Goal: Task Accomplishment & Management: Manage account settings

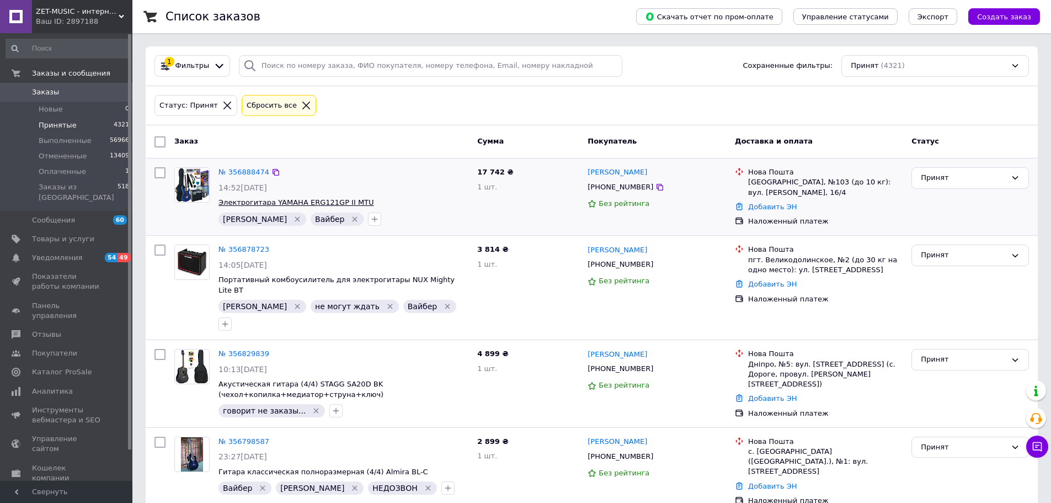
drag, startPoint x: 301, startPoint y: 190, endPoint x: 312, endPoint y: 200, distance: 15.2
click at [312, 200] on div "№ 356888474 14:52, 12.08.2025 Электрогитара YAMAHA ERG121GP II MTU Настя   Вайб…" at bounding box center [343, 196] width 259 height 67
click at [416, 193] on div "№ 356888474 14:52, 12.08.2025 Электрогитара YAMAHA ERG121GP II MTU Настя   Вайб…" at bounding box center [343, 196] width 259 height 67
drag, startPoint x: 392, startPoint y: 203, endPoint x: 269, endPoint y: 200, distance: 123.1
click at [269, 200] on span "Электрогитара YAMAHA ERG121GP II MTU" at bounding box center [344, 203] width 250 height 10
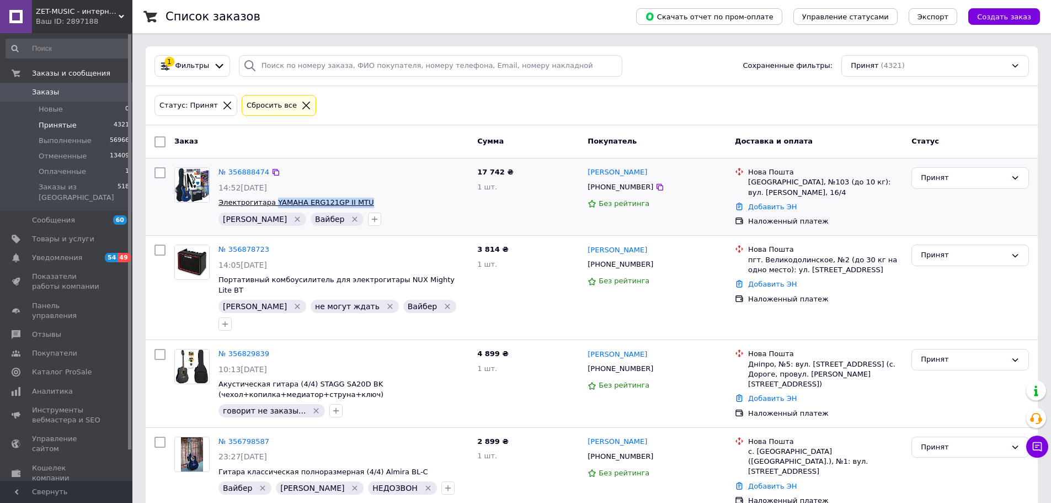
copy span "YAMAHA ERG121GP II MTU"
click at [422, 206] on span "Электрогитара YAMAHA ERG121GP II MTU" at bounding box center [344, 203] width 250 height 10
drag, startPoint x: 407, startPoint y: 202, endPoint x: 306, endPoint y: 208, distance: 100.6
click at [306, 208] on span "Электрогитара YAMAHA ERG121GP II MTU" at bounding box center [344, 203] width 250 height 10
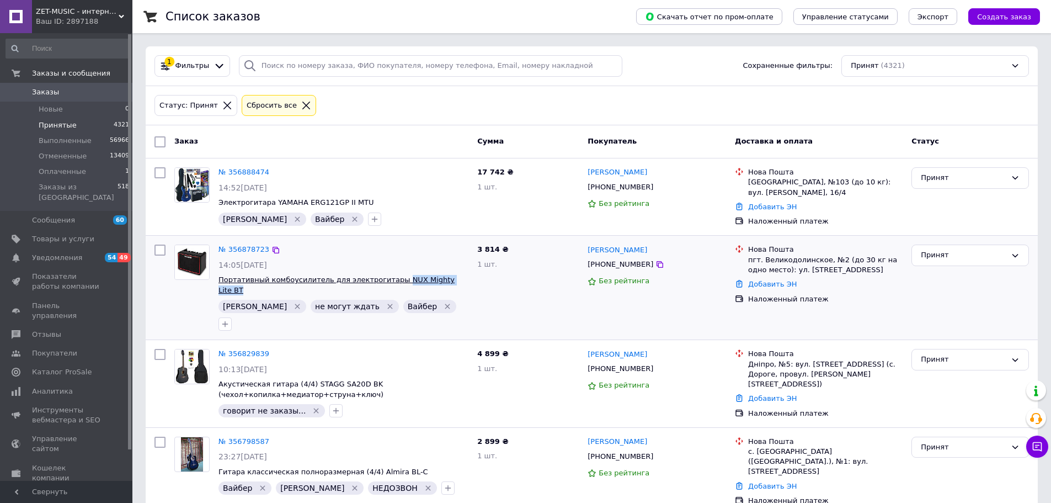
drag, startPoint x: 462, startPoint y: 280, endPoint x: 385, endPoint y: 278, distance: 77.3
click at [385, 278] on span "Портативный комбоусилитель для электрогитары NUX Mighty Lite BT" at bounding box center [344, 285] width 250 height 20
copy span "NUX Mighty Lite BT"
click at [656, 265] on icon at bounding box center [660, 264] width 9 height 9
click at [416, 257] on div "№ 356878723 14:05, 12.08.2025 Портативный комбоусилитель для электрогитары NUX …" at bounding box center [343, 287] width 259 height 95
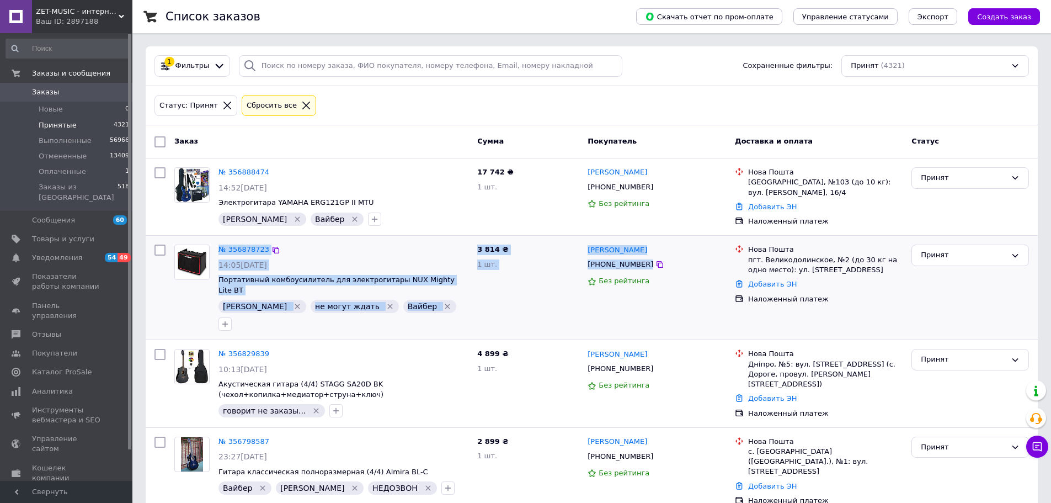
drag, startPoint x: 208, startPoint y: 282, endPoint x: 659, endPoint y: 271, distance: 452.1
click at [659, 271] on div "№ 356878723 14:05, 12.08.2025 Портативный комбоусилитель для электрогитары NUX …" at bounding box center [592, 287] width 884 height 95
click at [517, 285] on div "3 814 ₴ 1 шт." at bounding box center [528, 287] width 110 height 95
drag, startPoint x: 289, startPoint y: 260, endPoint x: 660, endPoint y: 269, distance: 371.0
click at [660, 269] on div "№ 356878723 14:05, 12.08.2025 Портативный комбоусилитель для электрогитары NUX …" at bounding box center [592, 287] width 884 height 95
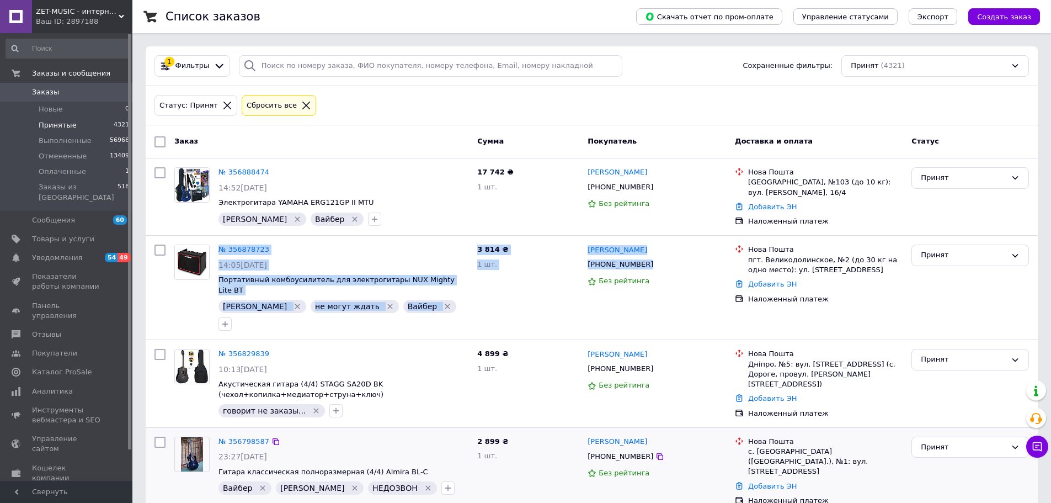
copy div "№ 356878723 14:05, 12.08.2025 Портативный комбоусилитель для электрогитары NUX …"
click at [382, 257] on div "№ 356878723 14:05, 12.08.2025 Портативный комбоусилитель для электрогитары NUX …" at bounding box center [343, 287] width 259 height 95
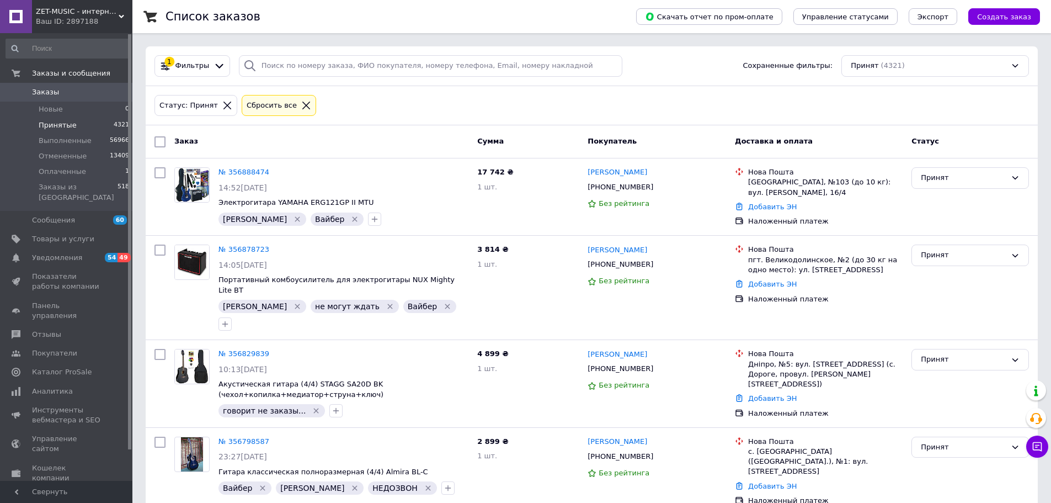
click at [71, 126] on span "Принятые" at bounding box center [58, 125] width 38 height 10
click at [367, 160] on div "№ 356888474 14:52, 12.08.2025 Электрогитара YAMAHA ERG121GP II MTU Настя   Вайб…" at bounding box center [592, 196] width 892 height 77
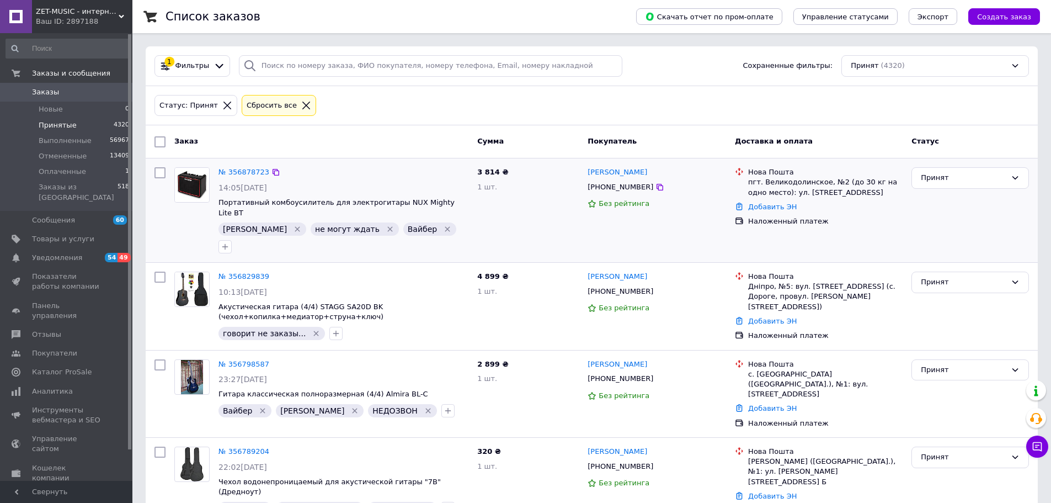
drag, startPoint x: 386, startPoint y: 193, endPoint x: 456, endPoint y: 203, distance: 71.3
click at [442, 201] on div "№ 356878723 14:05, 12.08.2025 Портативный комбоусилитель для электрогитары NUX …" at bounding box center [343, 210] width 259 height 95
click at [460, 201] on span "Портативный комбоусилитель для электрогитары NUX Mighty Lite BT" at bounding box center [344, 208] width 250 height 20
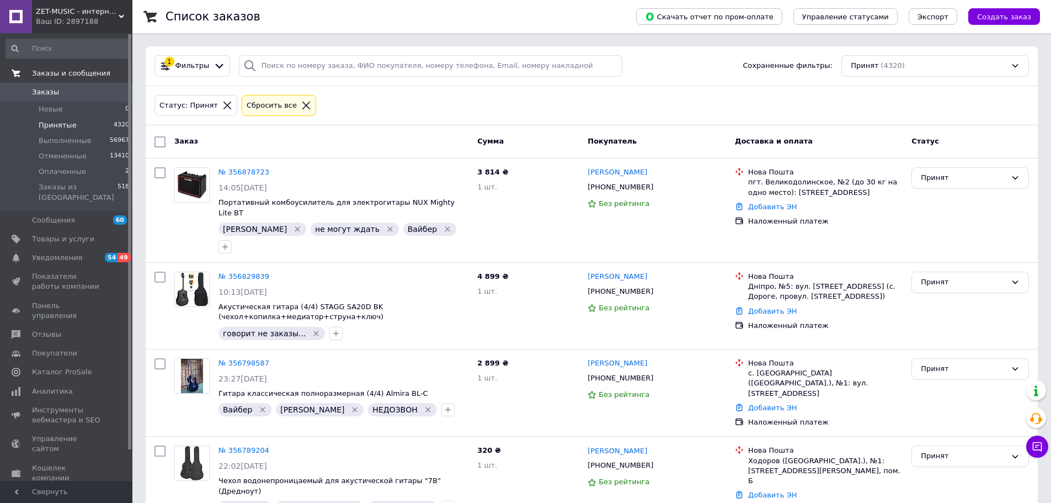
click at [49, 72] on span "Заказы и сообщения" at bounding box center [71, 73] width 78 height 10
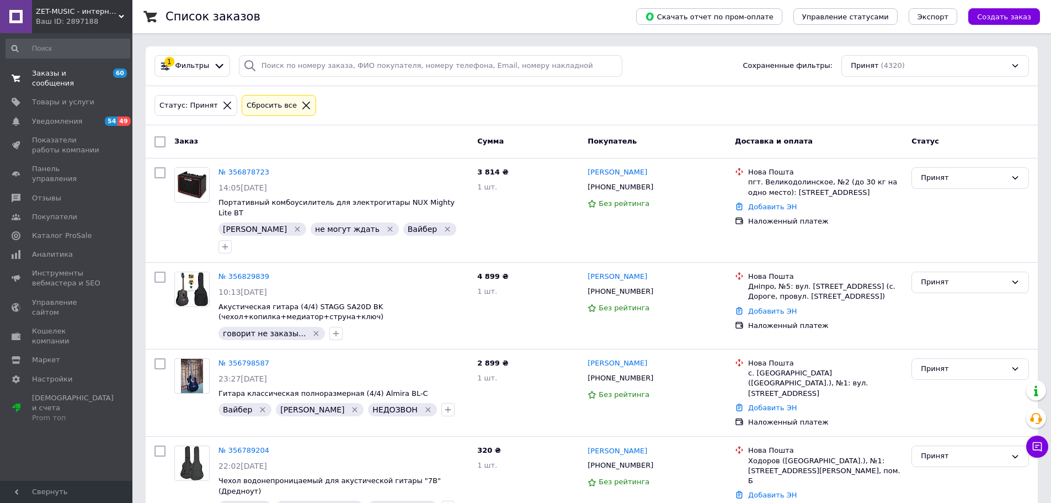
click at [41, 71] on span "Заказы и сообщения" at bounding box center [67, 78] width 70 height 20
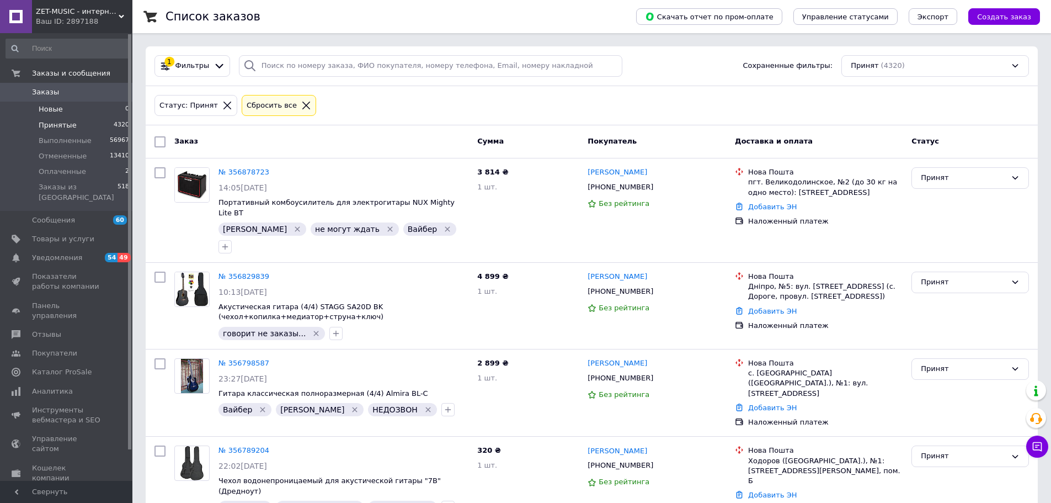
click at [46, 107] on span "Новые" at bounding box center [51, 109] width 24 height 10
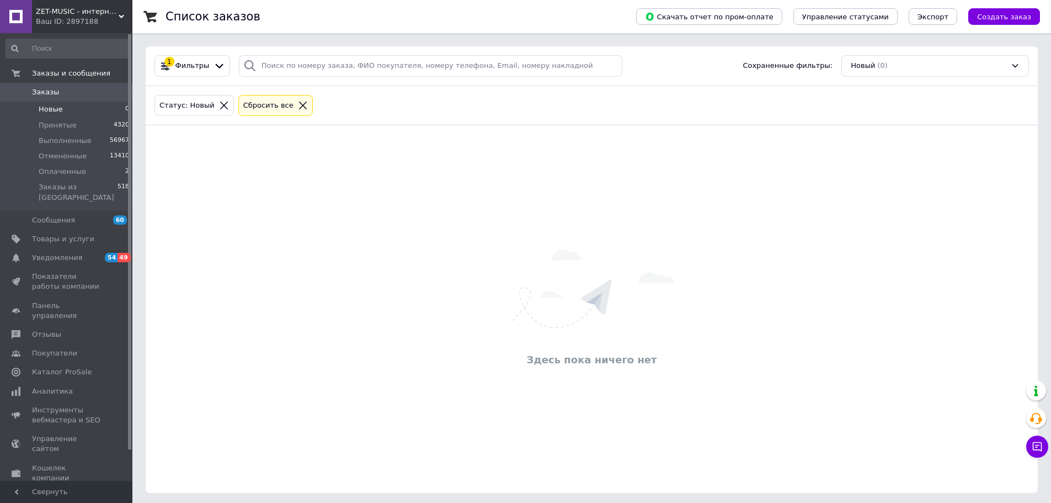
click at [36, 93] on span "Заказы" at bounding box center [45, 92] width 27 height 10
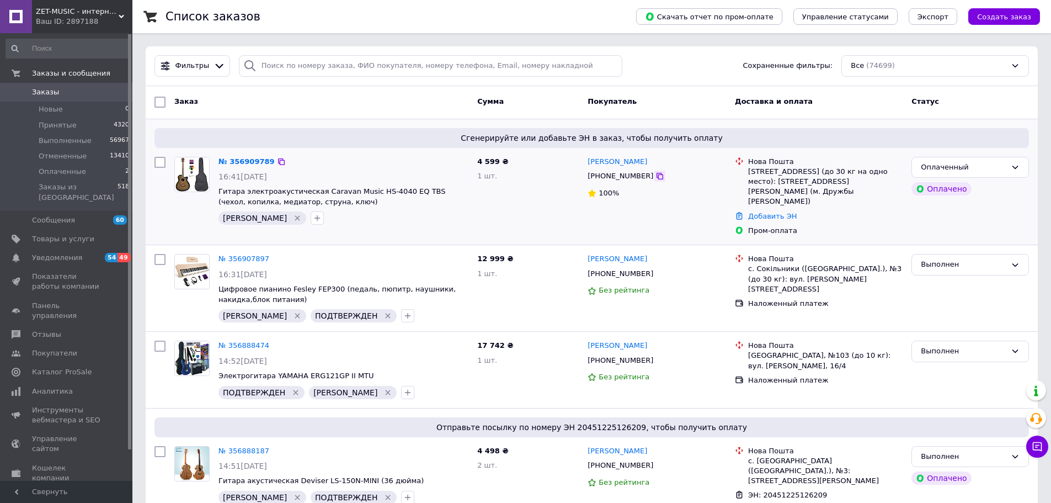
click at [656, 177] on icon at bounding box center [660, 176] width 9 height 9
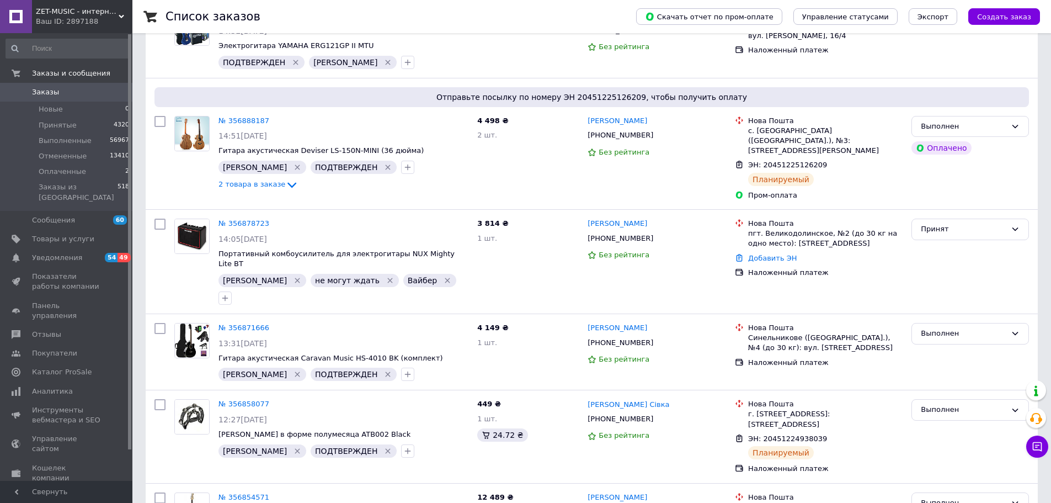
scroll to position [331, 0]
click at [85, 15] on span "ZET-MUSIC - интернет-магазин музыкальных инструментов" at bounding box center [77, 12] width 83 height 10
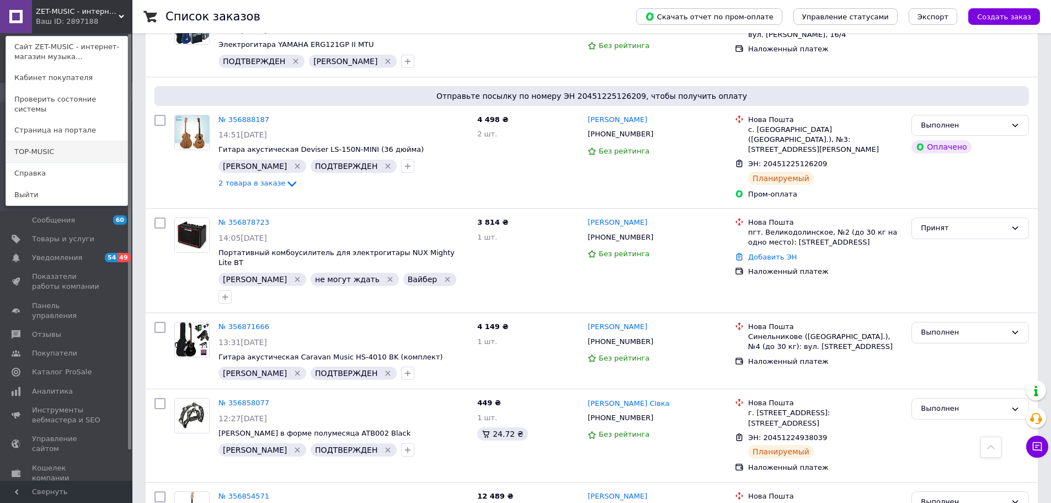
click at [63, 141] on link "TOP-MUSIC" at bounding box center [66, 151] width 121 height 21
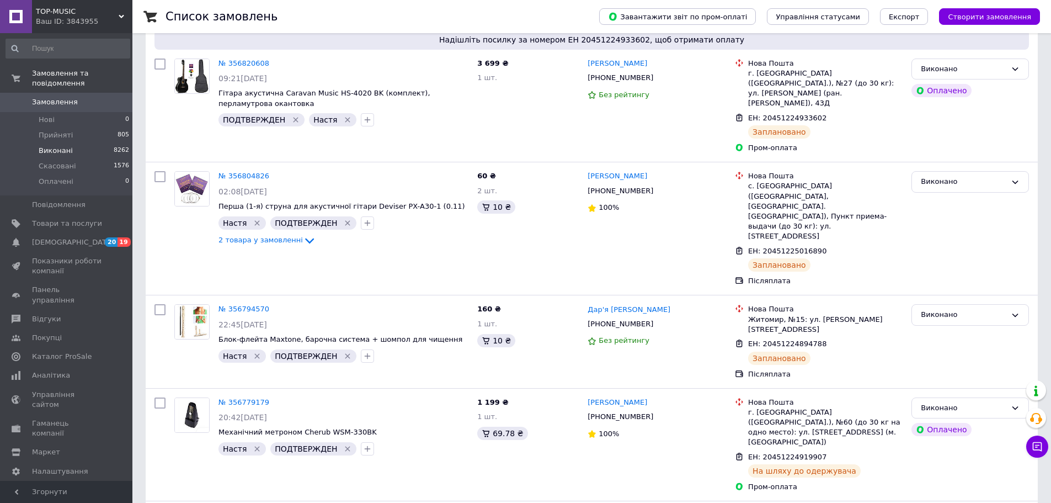
scroll to position [166, 0]
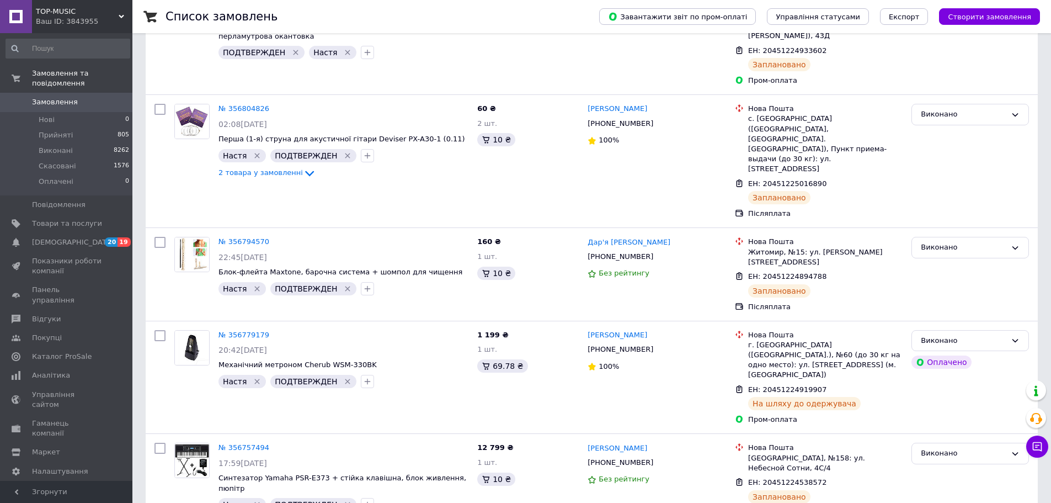
click at [52, 97] on span "Замовлення" at bounding box center [55, 102] width 46 height 10
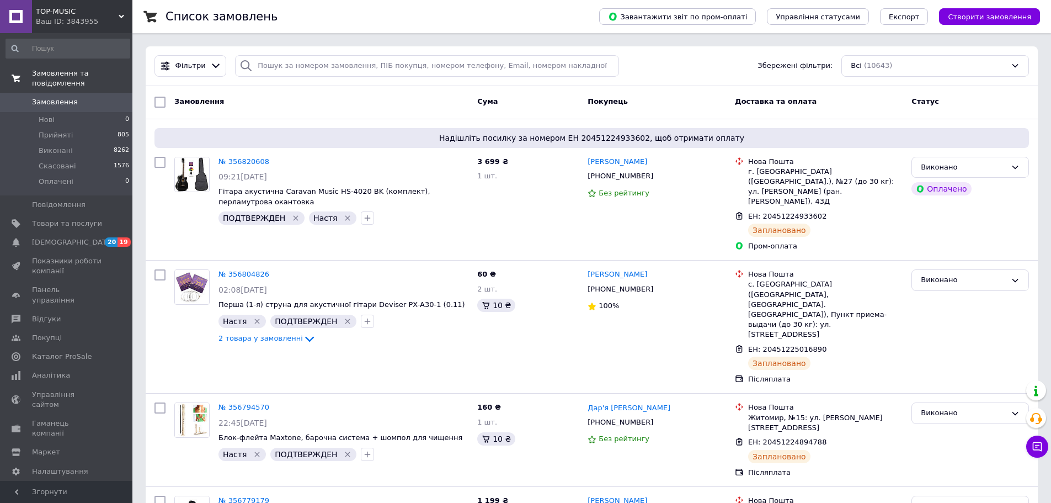
click at [46, 75] on span "Замовлення та повідомлення" at bounding box center [82, 78] width 100 height 20
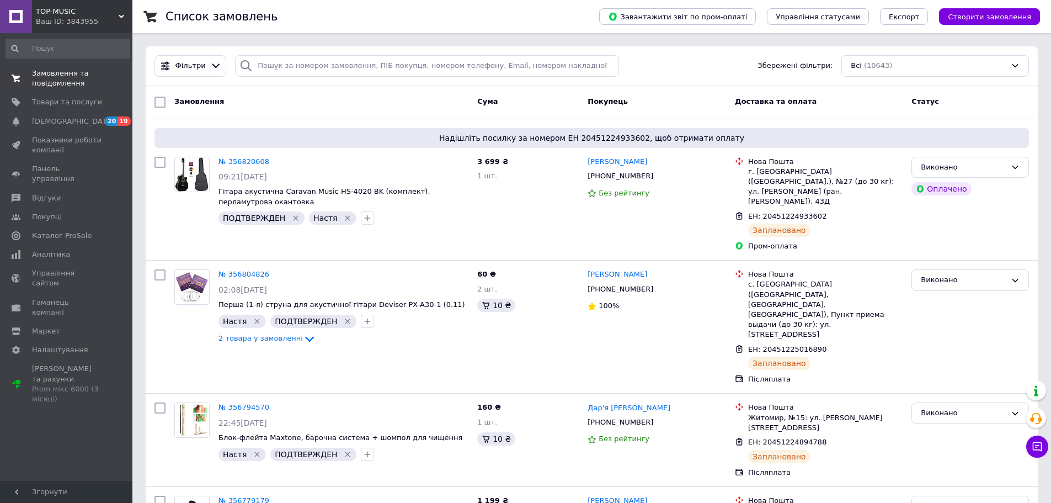
click at [43, 87] on span "Замовлення та повідомлення" at bounding box center [67, 78] width 70 height 20
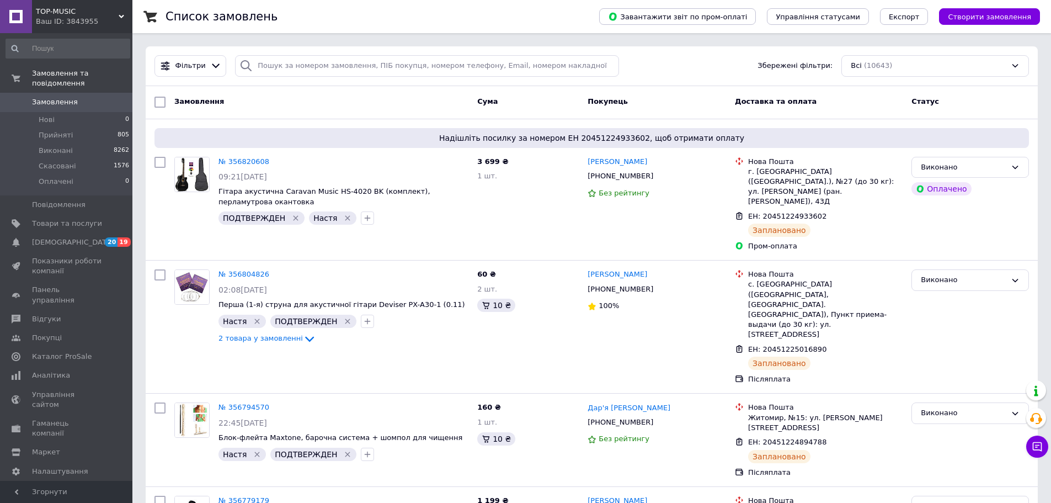
click at [39, 97] on span "Замовлення" at bounding box center [55, 102] width 46 height 10
click at [46, 115] on span "Нові" at bounding box center [47, 120] width 16 height 10
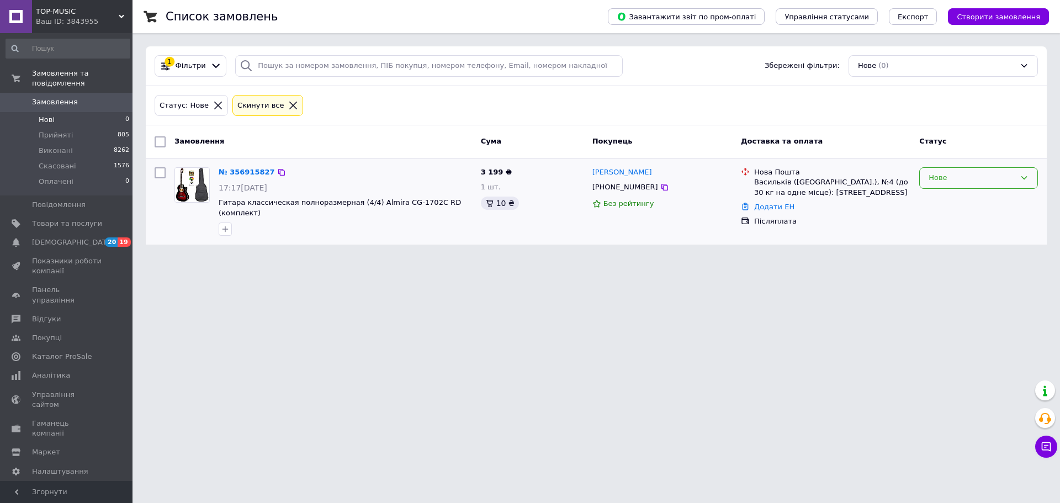
click at [950, 177] on div "Нове" at bounding box center [971, 178] width 87 height 12
click at [955, 198] on li "Прийнято" at bounding box center [978, 201] width 118 height 20
click at [958, 174] on div "Нове" at bounding box center [971, 178] width 87 height 12
click at [950, 200] on li "Прийнято" at bounding box center [978, 201] width 118 height 20
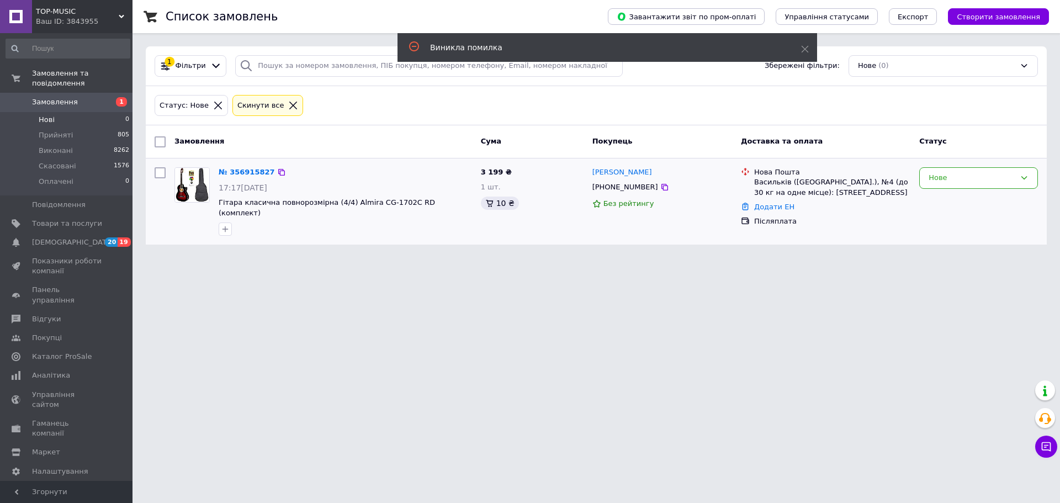
click at [47, 97] on span "Замовлення" at bounding box center [55, 102] width 46 height 10
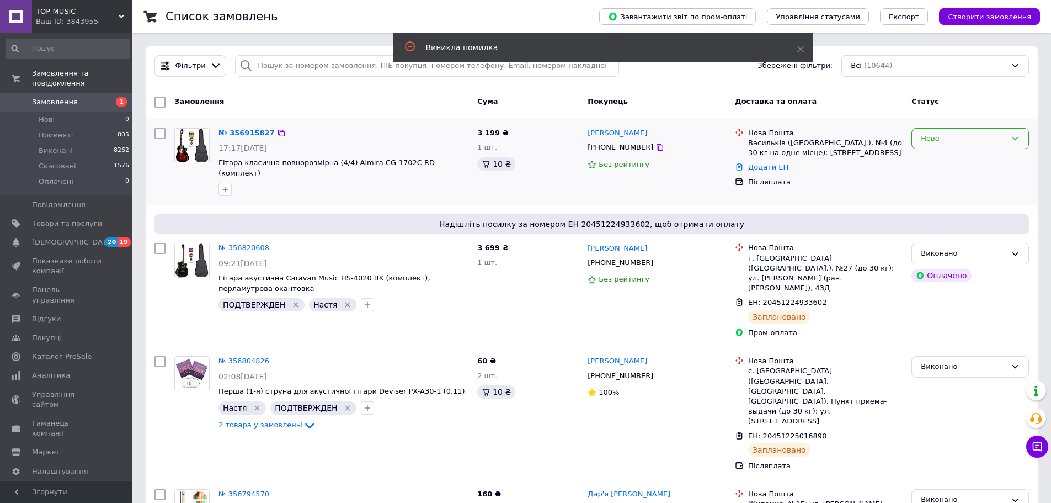
click at [923, 139] on div "Нове" at bounding box center [964, 139] width 86 height 12
click at [926, 157] on li "Прийнято" at bounding box center [970, 161] width 116 height 20
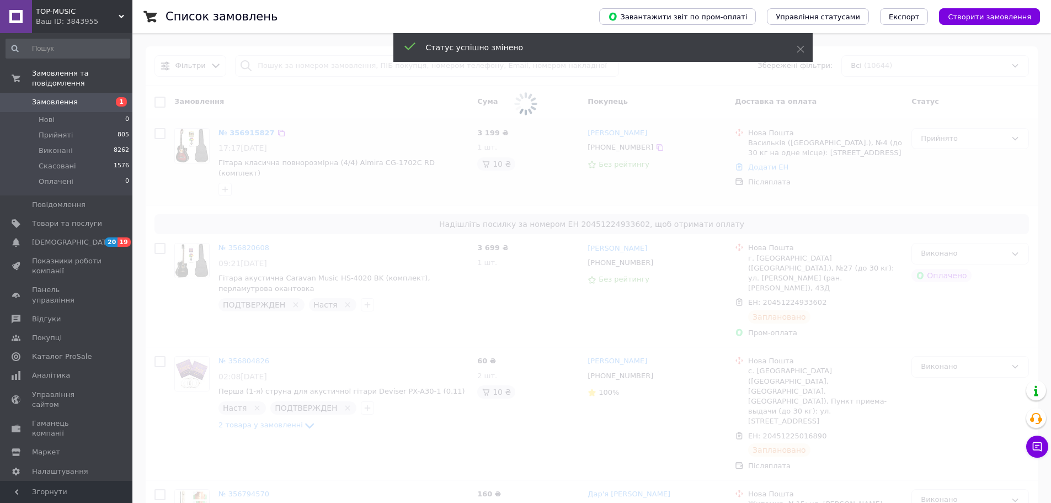
click at [64, 19] on div "Ваш ID: 3843955" at bounding box center [84, 22] width 97 height 10
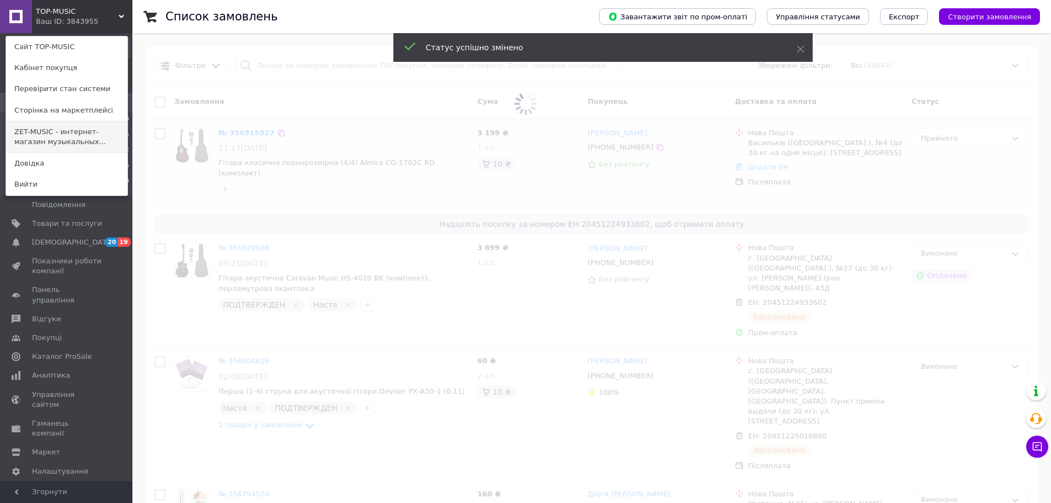
click at [46, 131] on link "ZET-MUSIC - интернет-магазин музыкальных..." at bounding box center [66, 136] width 121 height 31
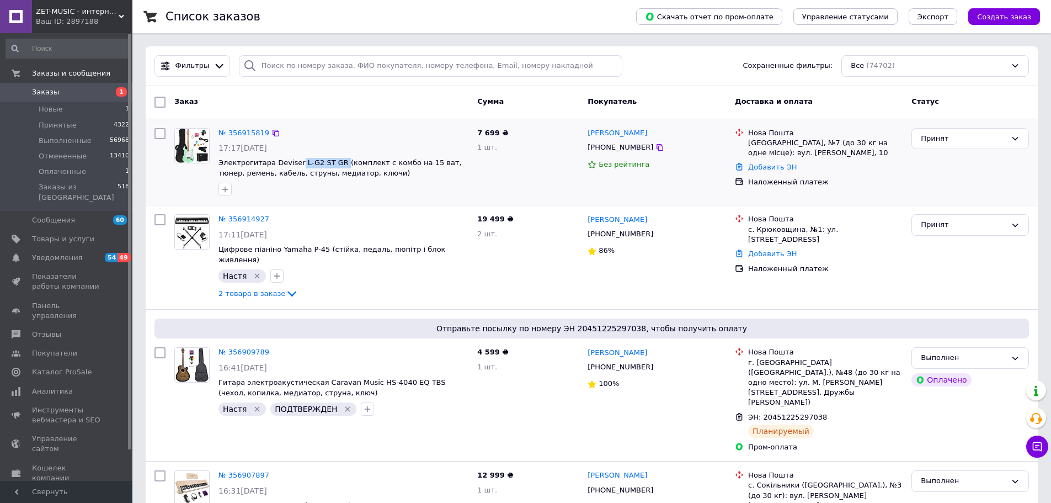
drag, startPoint x: 291, startPoint y: 156, endPoint x: 331, endPoint y: 157, distance: 40.3
click at [331, 157] on div "№ 356915819 17:17[DATE] Электрогитара Deviser L-G2 ST GR (комплект с комбо на 1…" at bounding box center [343, 162] width 259 height 77
copy span "L-G2 ST GR"
